Goal: Task Accomplishment & Management: Manage account settings

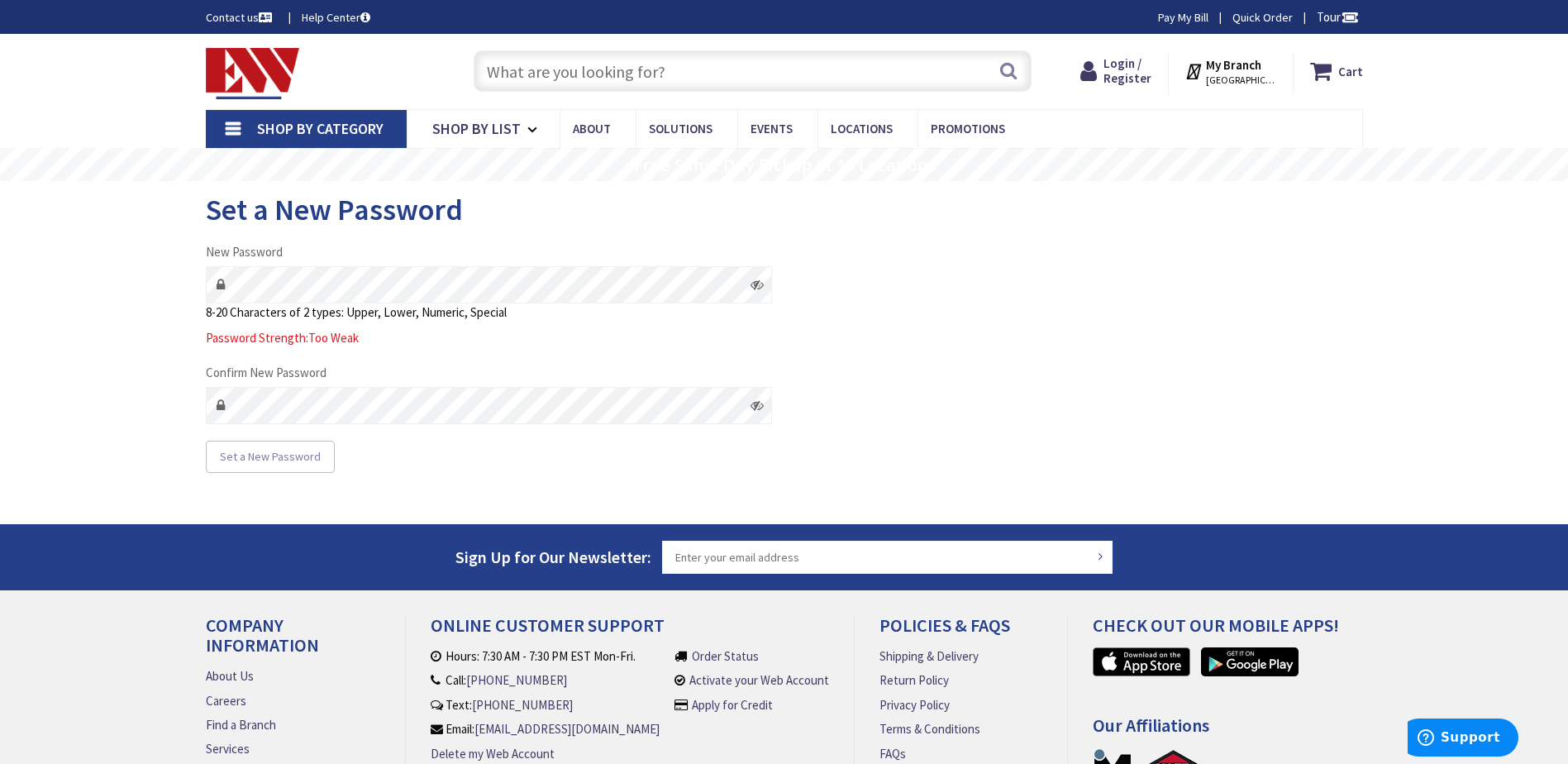
click at [128, 420] on div "Skip to Content Toggle Nav Search Cart My Cart Close" at bounding box center [784, 469] width 1568 height 870
click at [268, 459] on span "Set a New Password" at bounding box center [270, 456] width 100 height 15
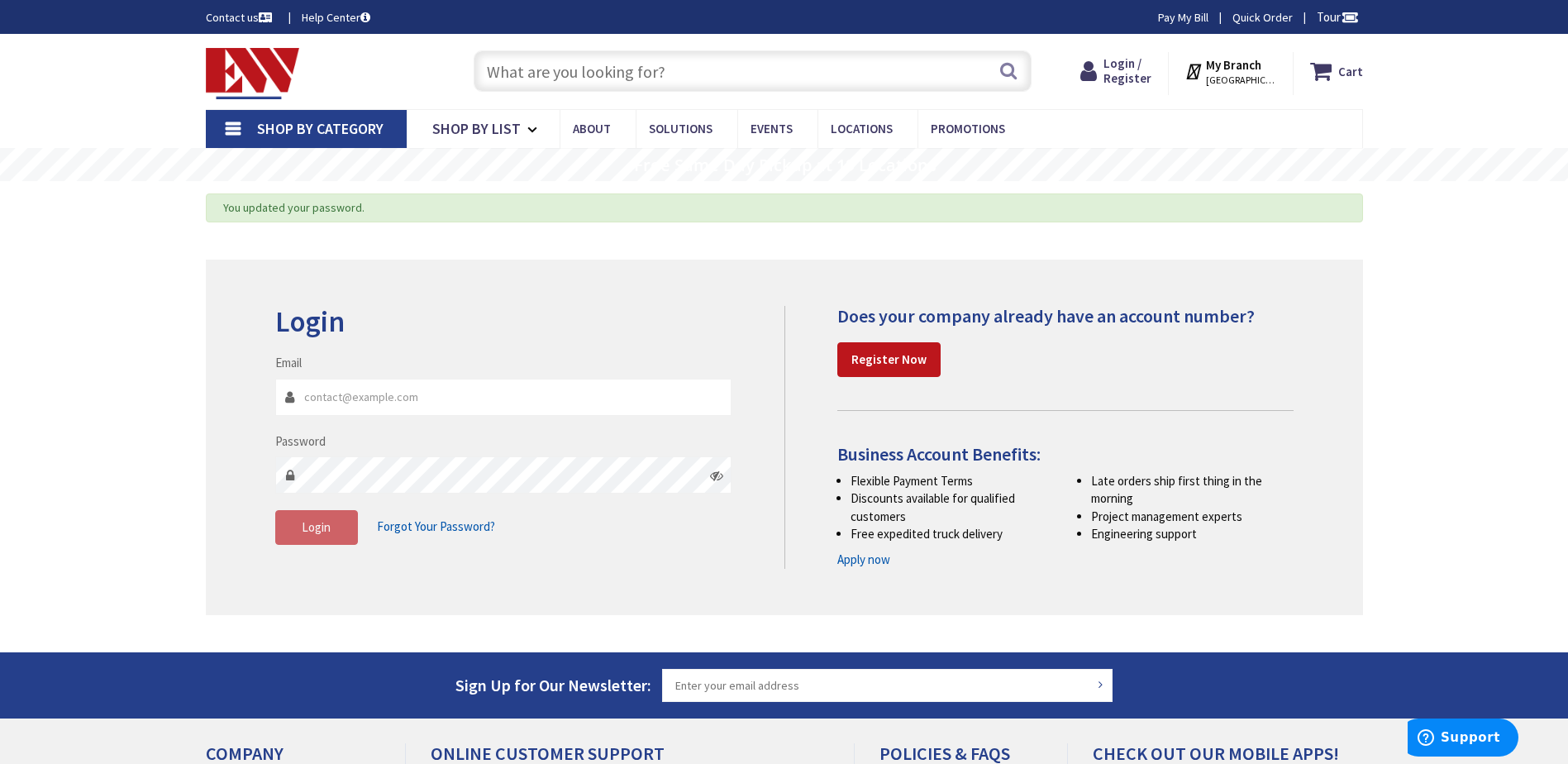
click at [333, 398] on input "Email" at bounding box center [504, 397] width 457 height 37
type input "[PERSON_NAME][EMAIL_ADDRESS][DOMAIN_NAME]"
click at [325, 521] on span "Login" at bounding box center [315, 527] width 29 height 16
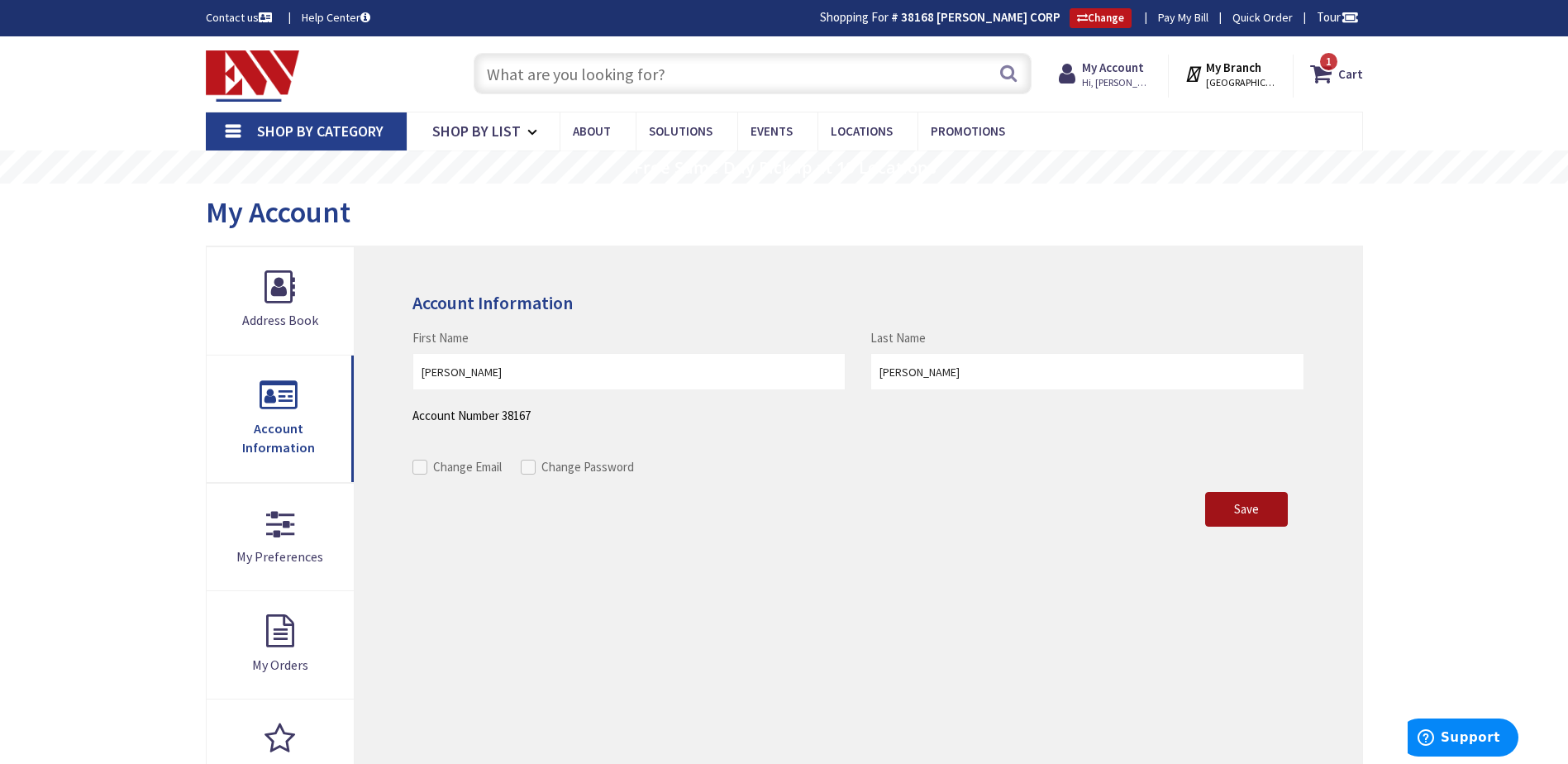
click at [1234, 514] on span "Save" at bounding box center [1246, 508] width 25 height 16
